Goal: Navigation & Orientation: Understand site structure

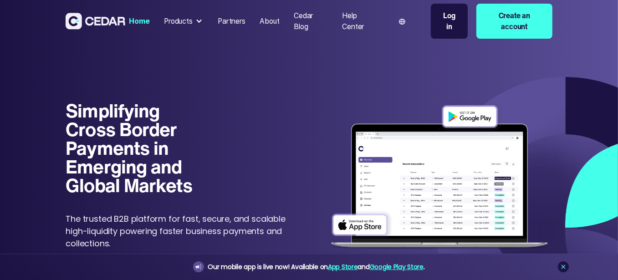
click at [234, 21] on div "Partners" at bounding box center [232, 21] width 28 height 11
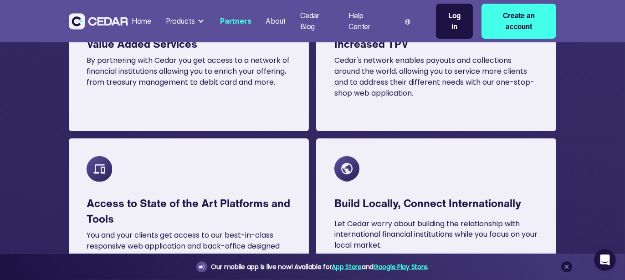
scroll to position [456, 0]
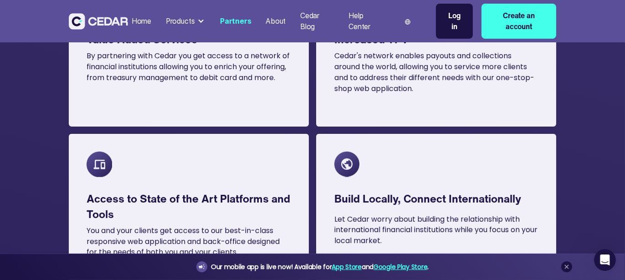
click at [192, 22] on div "Products" at bounding box center [180, 21] width 29 height 11
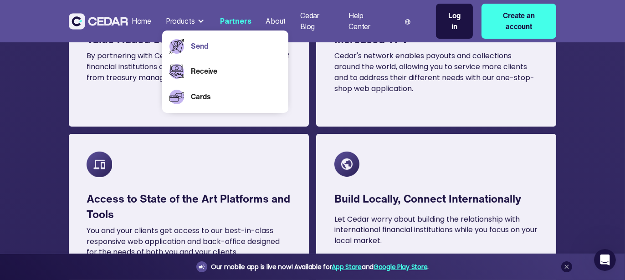
click at [198, 46] on link "Send" at bounding box center [236, 46] width 90 height 11
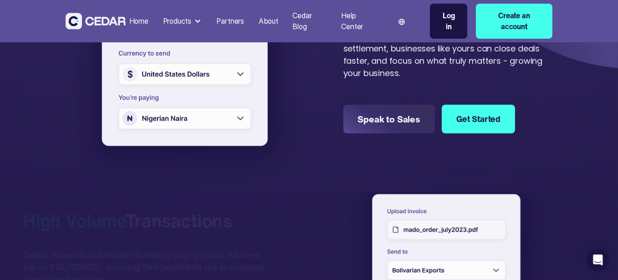
scroll to position [319, 0]
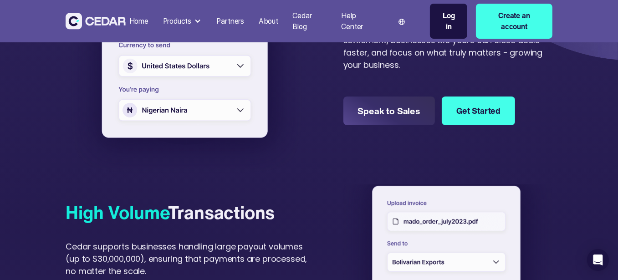
click at [266, 23] on div "About" at bounding box center [269, 21] width 20 height 11
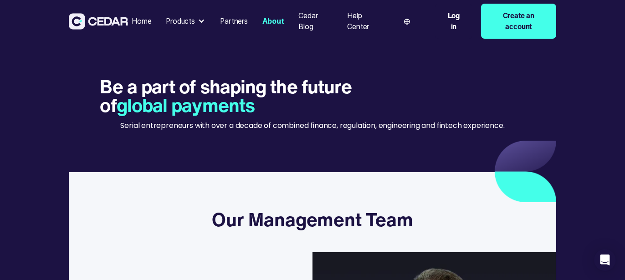
click at [320, 150] on div "Be a part of shaping the future of global payments Serial entrepreneurs with ov…" at bounding box center [312, 109] width 563 height 111
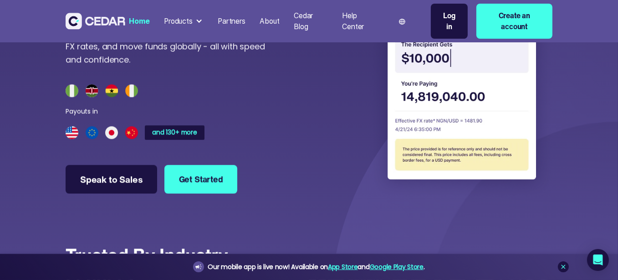
scroll to position [2506, 0]
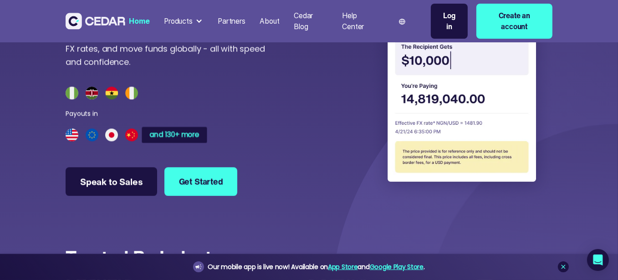
click at [179, 132] on div "and 130+ more" at bounding box center [175, 134] width 50 height 7
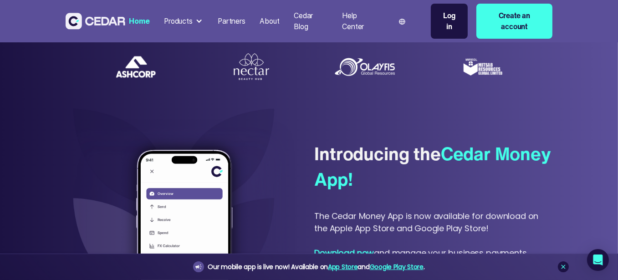
scroll to position [137, 0]
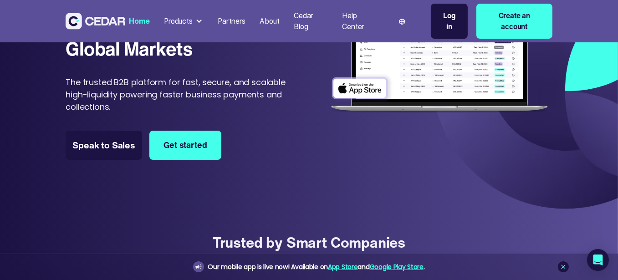
click at [169, 20] on div "Products" at bounding box center [178, 21] width 29 height 11
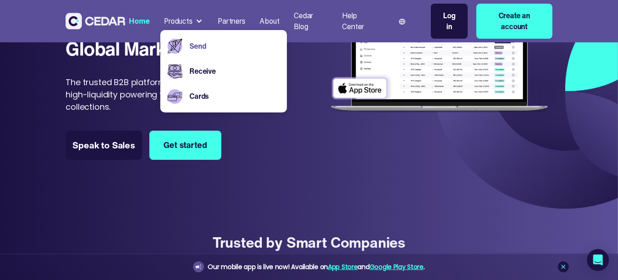
click at [195, 48] on link "Send" at bounding box center [235, 46] width 90 height 11
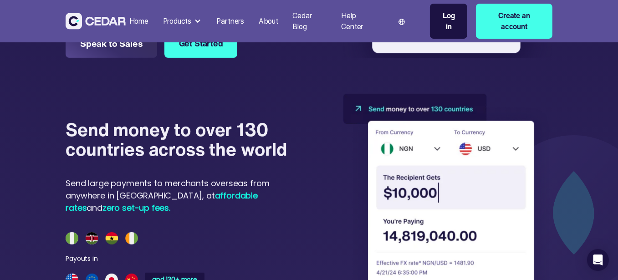
scroll to position [638, 0]
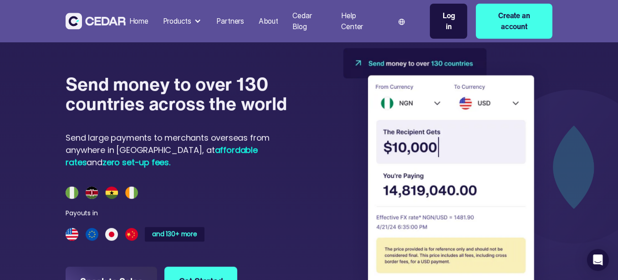
click at [91, 190] on img at bounding box center [102, 193] width 72 height 13
click at [437, 102] on img at bounding box center [447, 175] width 209 height 255
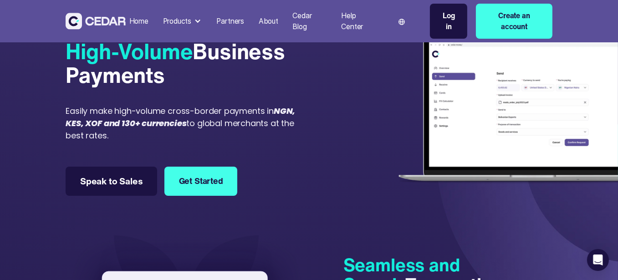
scroll to position [0, 0]
